Goal: Information Seeking & Learning: Find specific fact

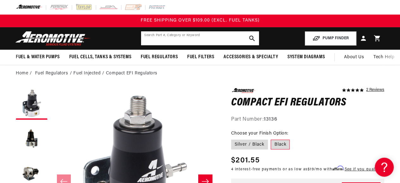
click at [209, 39] on input "text" at bounding box center [200, 38] width 118 height 14
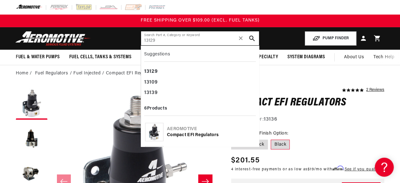
type input "13129"
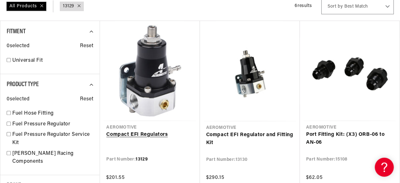
scroll to position [126, 0]
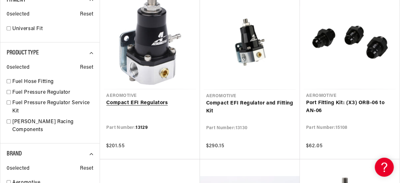
click at [152, 103] on link "Compact EFI Regulators" at bounding box center [149, 103] width 87 height 8
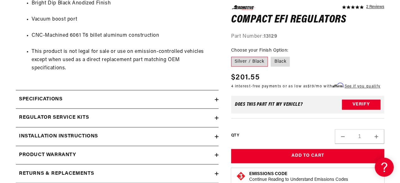
scroll to position [443, 0]
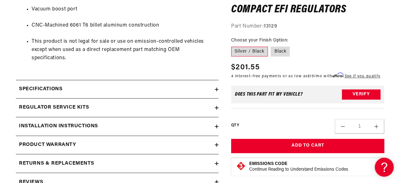
click at [195, 107] on div "Regulator Service Kits" at bounding box center [115, 107] width 199 height 8
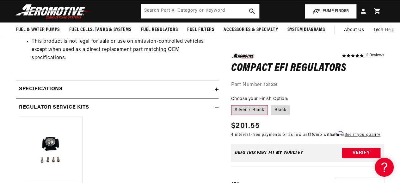
click at [169, 89] on div "Specifications" at bounding box center [115, 89] width 199 height 8
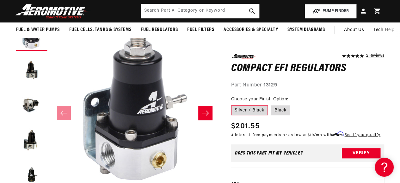
scroll to position [63, 0]
